Goal: Transaction & Acquisition: Purchase product/service

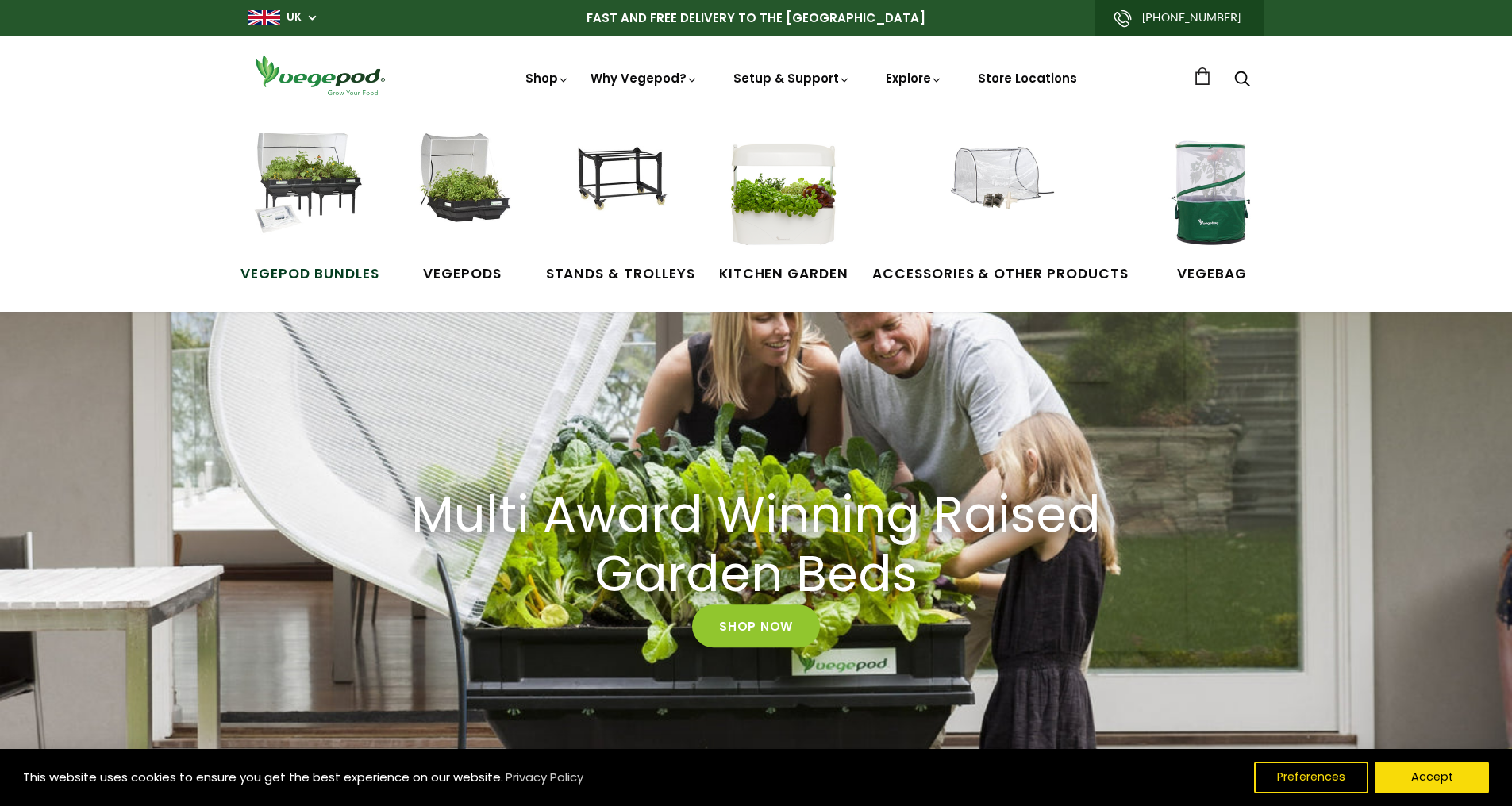
click at [312, 169] on img at bounding box center [310, 193] width 119 height 119
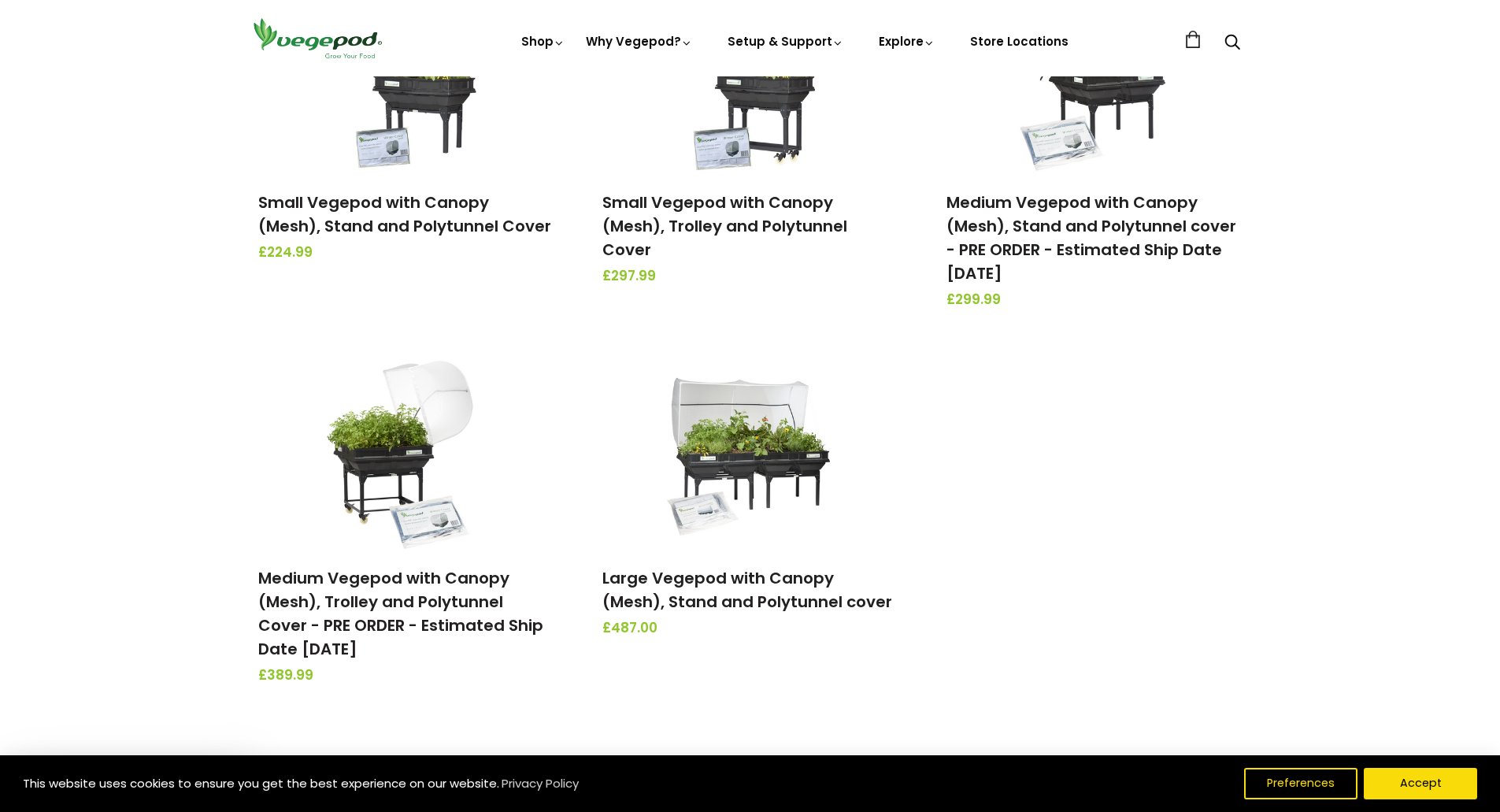
scroll to position [426, 0]
